Goal: Transaction & Acquisition: Purchase product/service

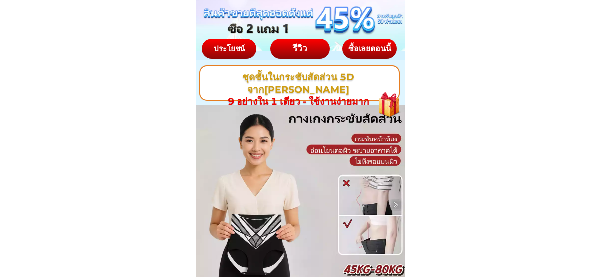
scroll to position [100, 0]
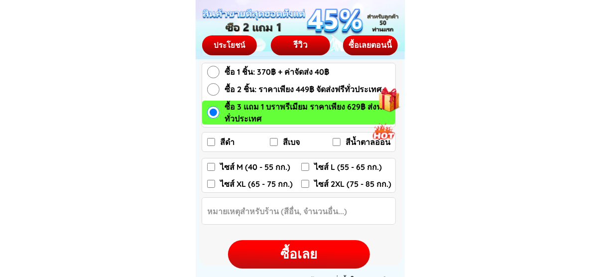
scroll to position [1545, 0]
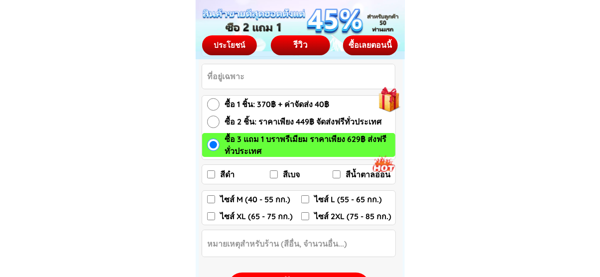
scroll to position [1545, 0]
